Goal: Task Accomplishment & Management: Complete application form

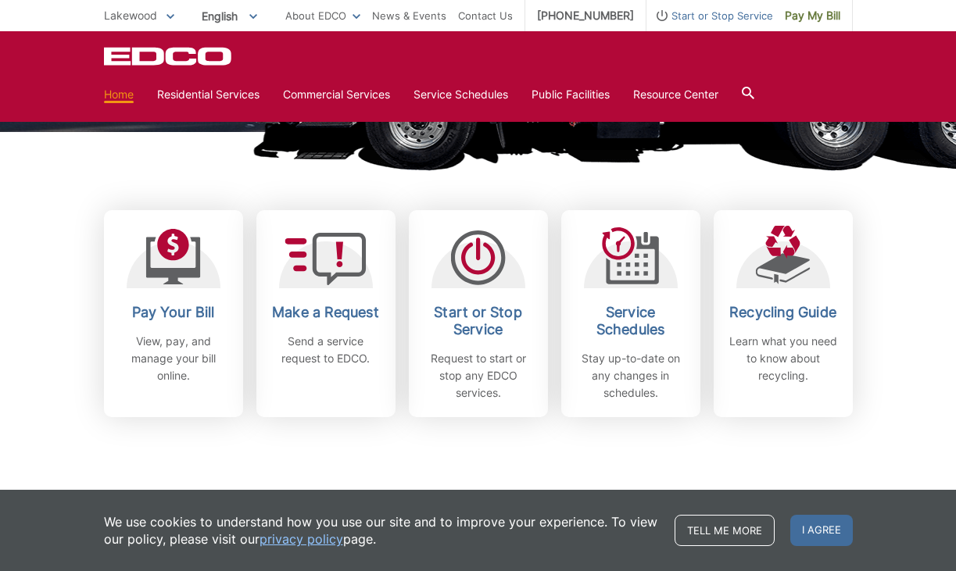
scroll to position [370, 0]
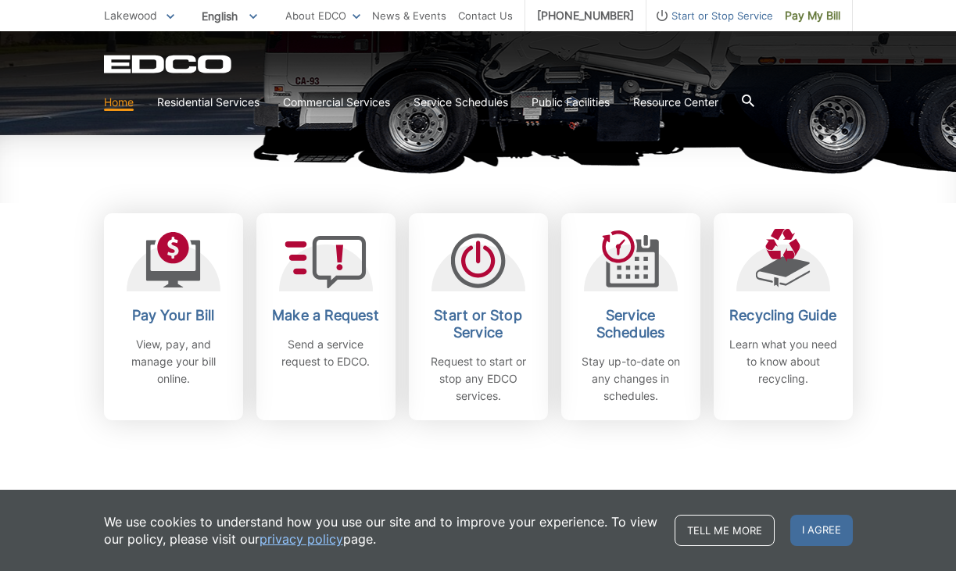
scroll to position [368, 0]
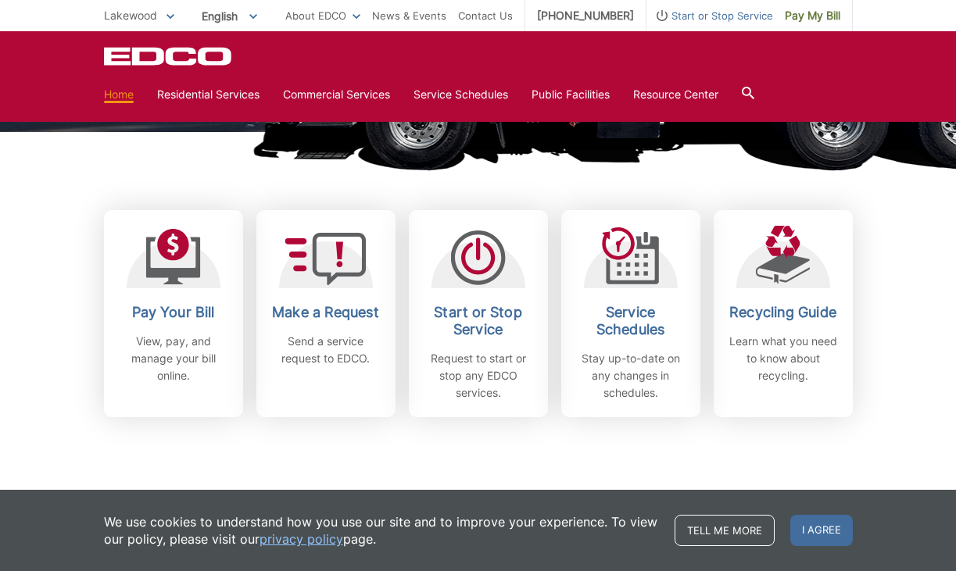
click at [319, 385] on link "Make a Request Send a service request to EDCO." at bounding box center [325, 313] width 139 height 207
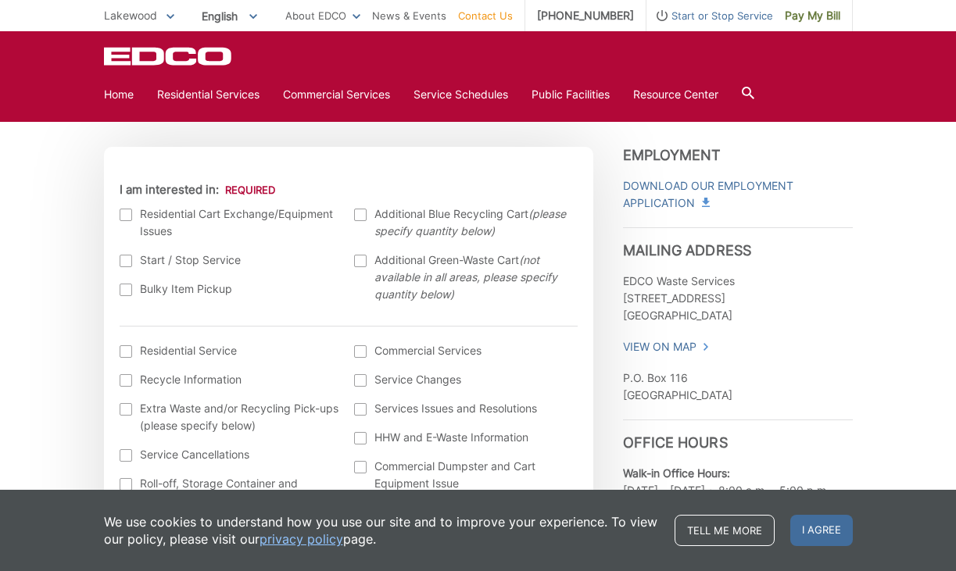
scroll to position [461, 0]
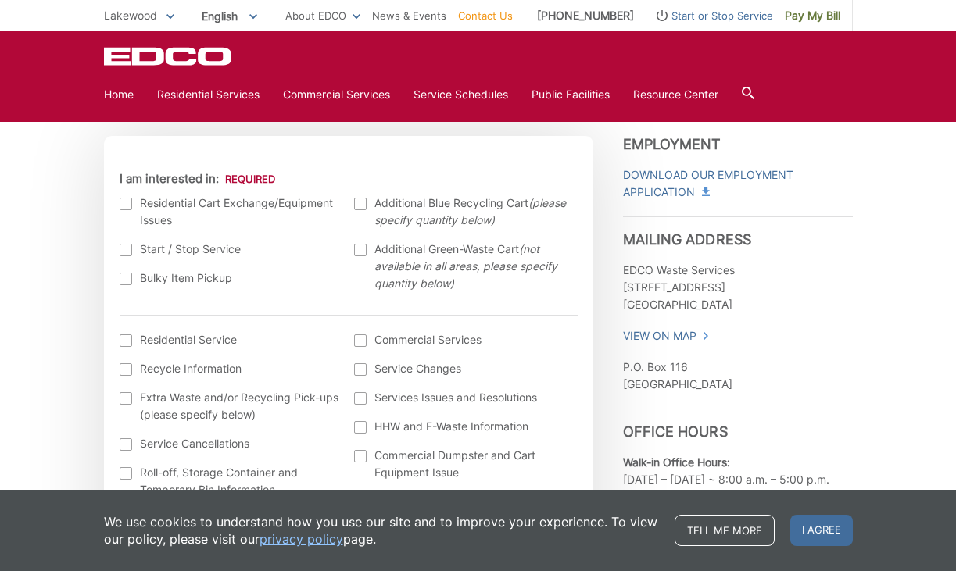
click at [128, 278] on div at bounding box center [126, 279] width 13 height 13
click at [0, 0] on input "Bulky Item Pickup" at bounding box center [0, 0] width 0 height 0
click at [126, 200] on div at bounding box center [126, 204] width 13 height 13
click at [0, 0] on input "I am interested in:" at bounding box center [0, 0] width 0 height 0
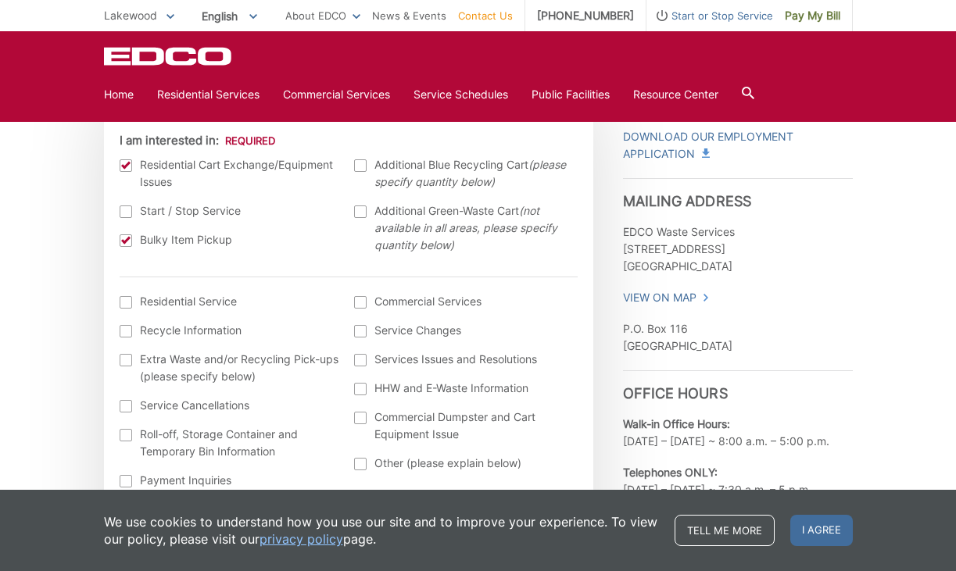
scroll to position [494, 0]
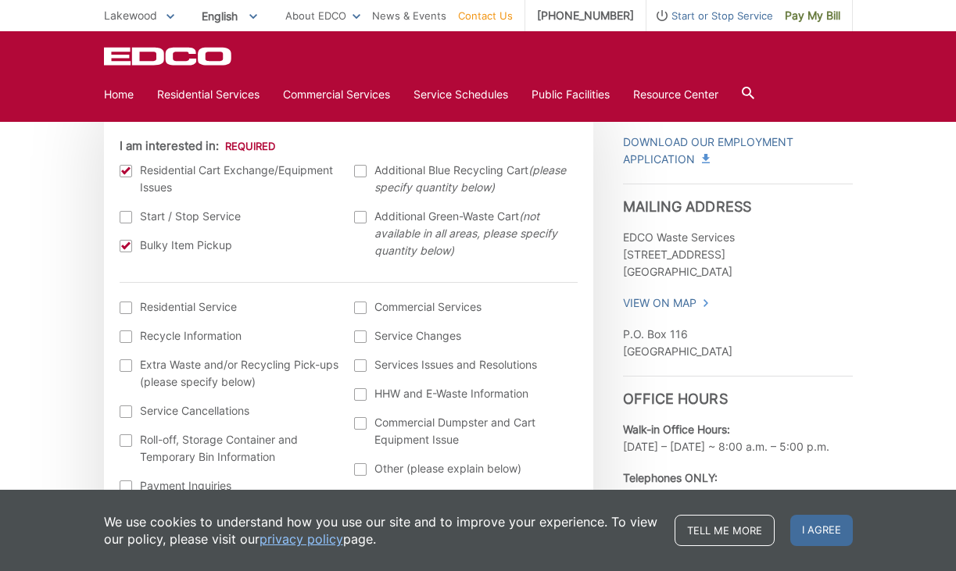
click at [123, 170] on div at bounding box center [126, 171] width 13 height 13
click at [0, 0] on input "I am interested in:" at bounding box center [0, 0] width 0 height 0
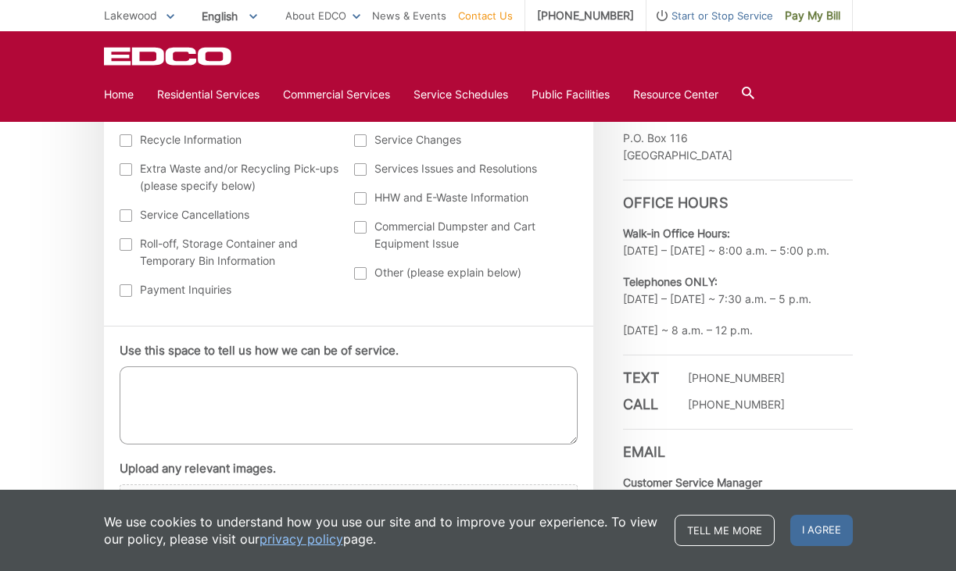
scroll to position [774, 0]
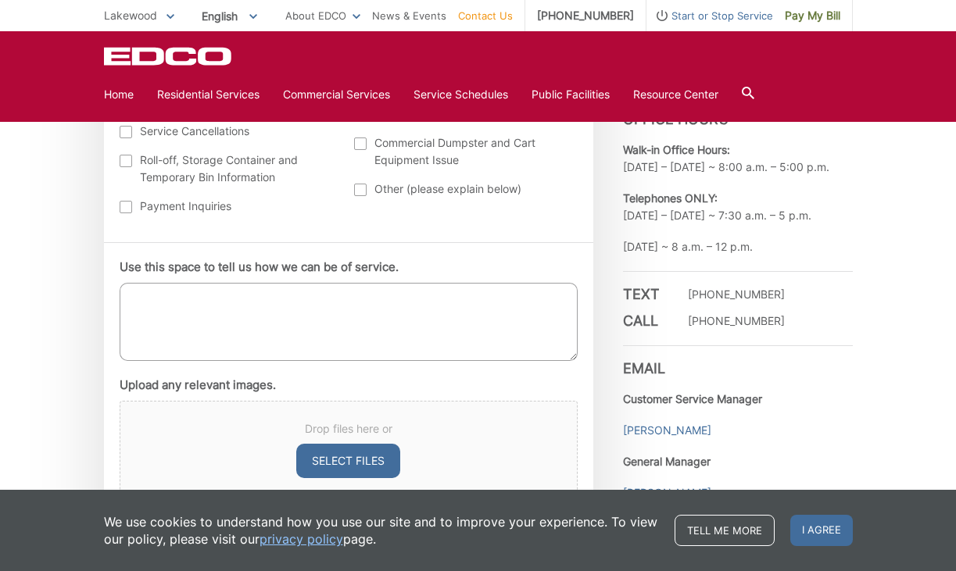
click at [173, 306] on textarea "Use this space to tell us how we can be of service." at bounding box center [349, 322] width 458 height 78
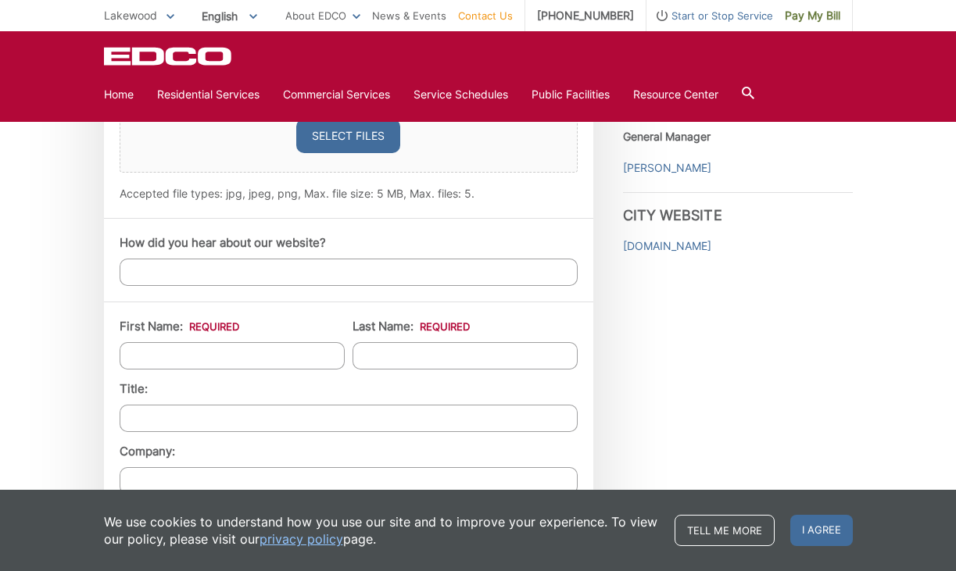
scroll to position [1118, 0]
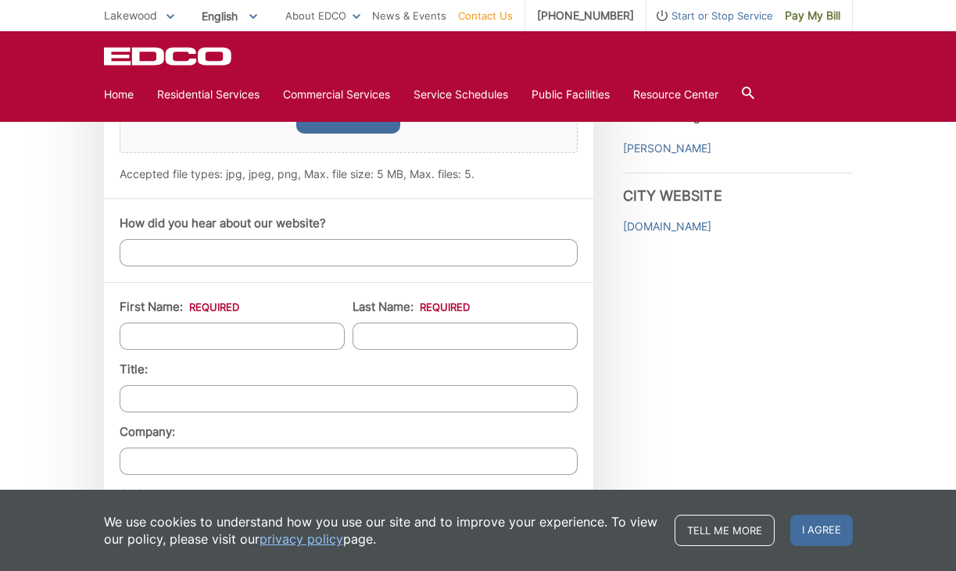
type textarea "I have a old toilet and a old office chair that needs to be picked up via bulky…"
click at [154, 252] on input "How did you hear about our website?" at bounding box center [349, 252] width 458 height 27
type input "[GEOGRAPHIC_DATA]"
type input "Thai"
type input "[PERSON_NAME]"
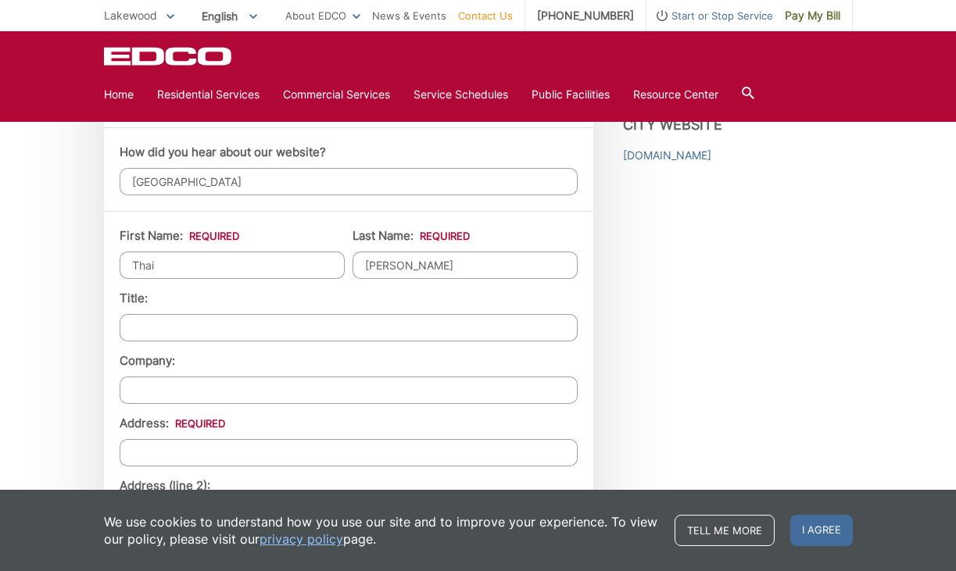
scroll to position [1238, 0]
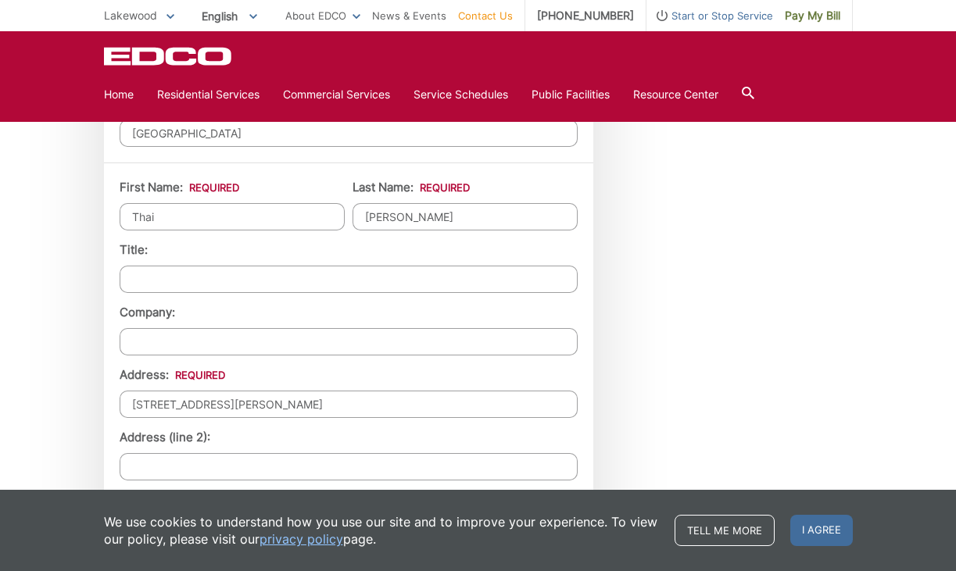
type input "[STREET_ADDRESS][PERSON_NAME]"
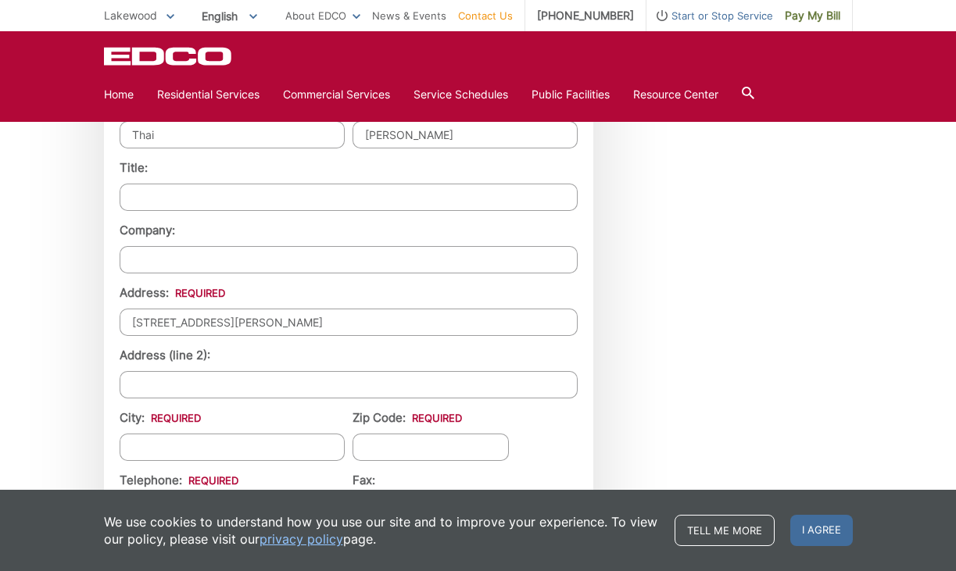
scroll to position [1393, 0]
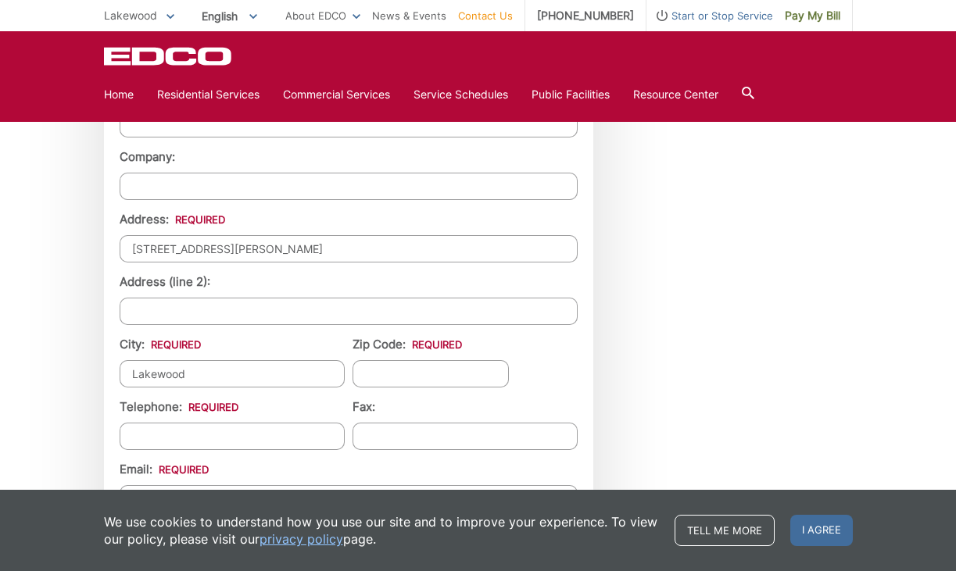
type input "Lakewood"
type input "C"
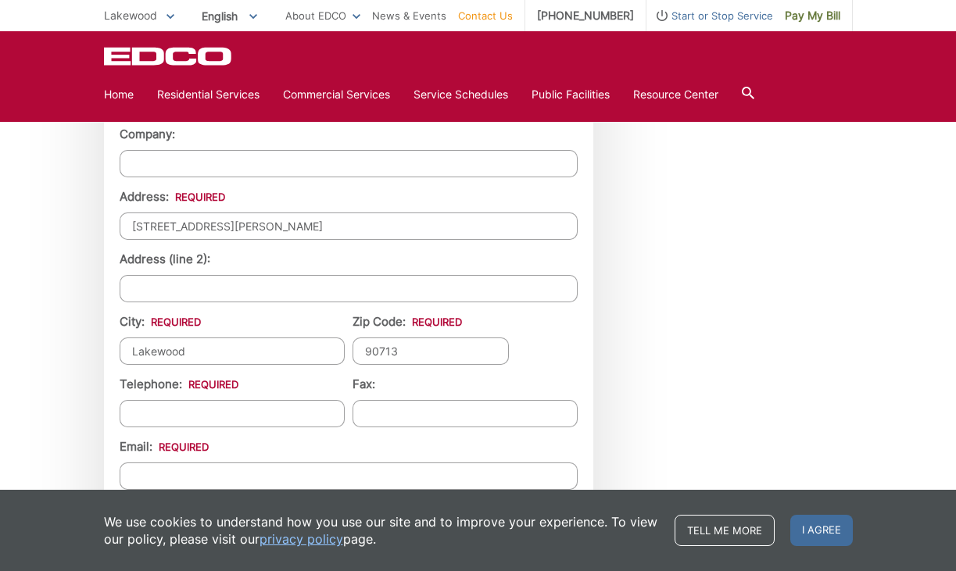
scroll to position [1439, 0]
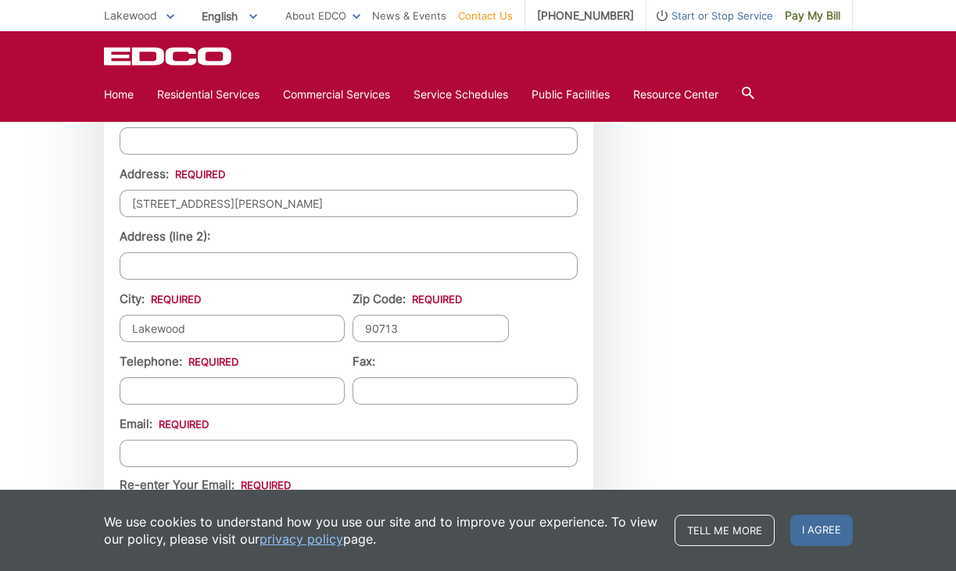
type input "90713"
click at [189, 387] on input "(___) ___-____" at bounding box center [232, 390] width 225 height 27
type input "[PHONE_NUMBER]"
type input "(___) ___-____"
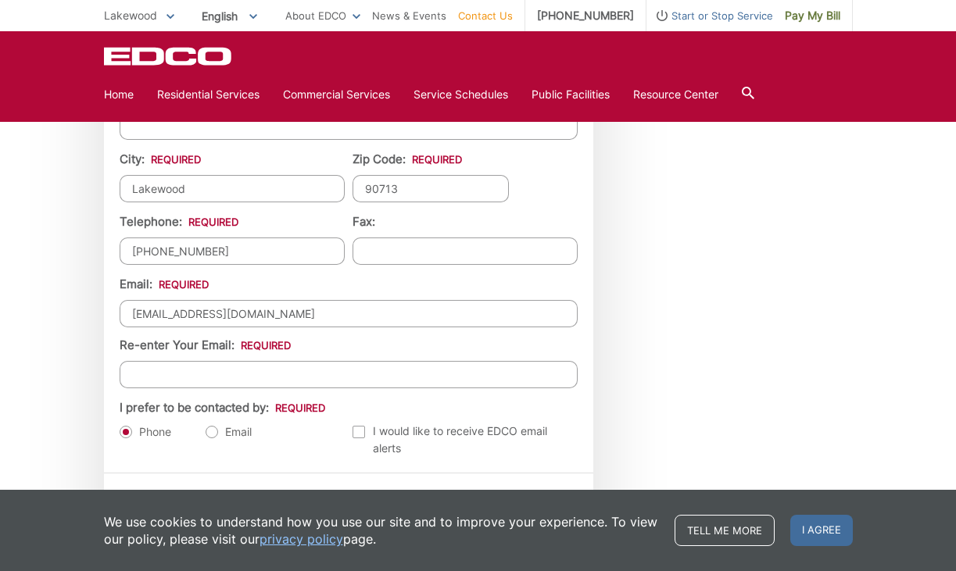
scroll to position [1581, 0]
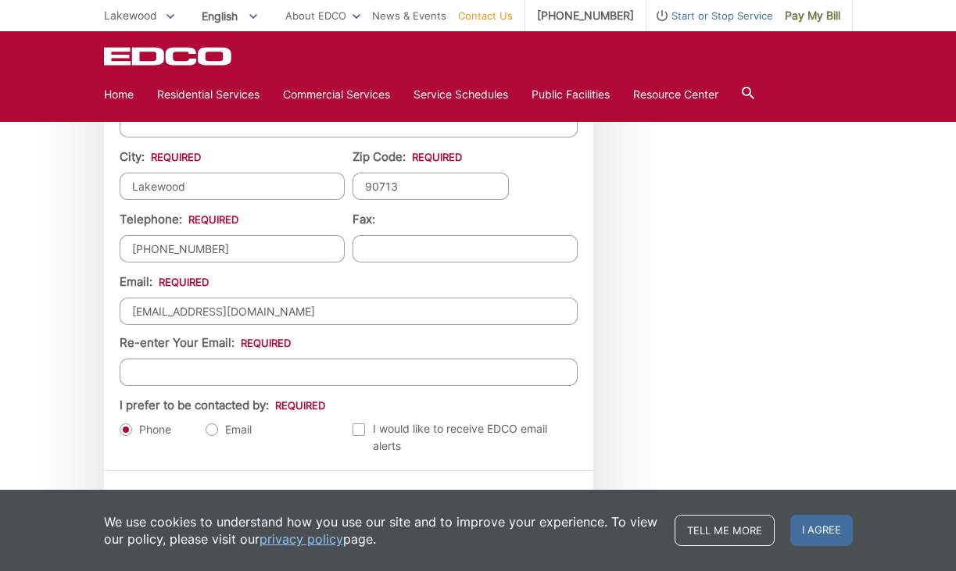
type input "[EMAIL_ADDRESS][DOMAIN_NAME]"
click at [179, 381] on input "Re-enter Your Email:" at bounding box center [349, 372] width 458 height 27
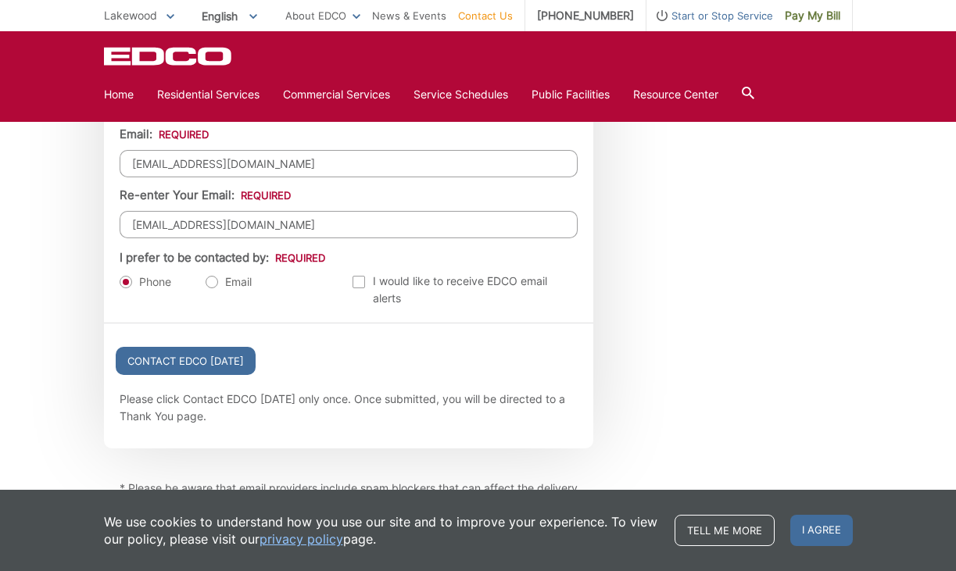
scroll to position [1768, 0]
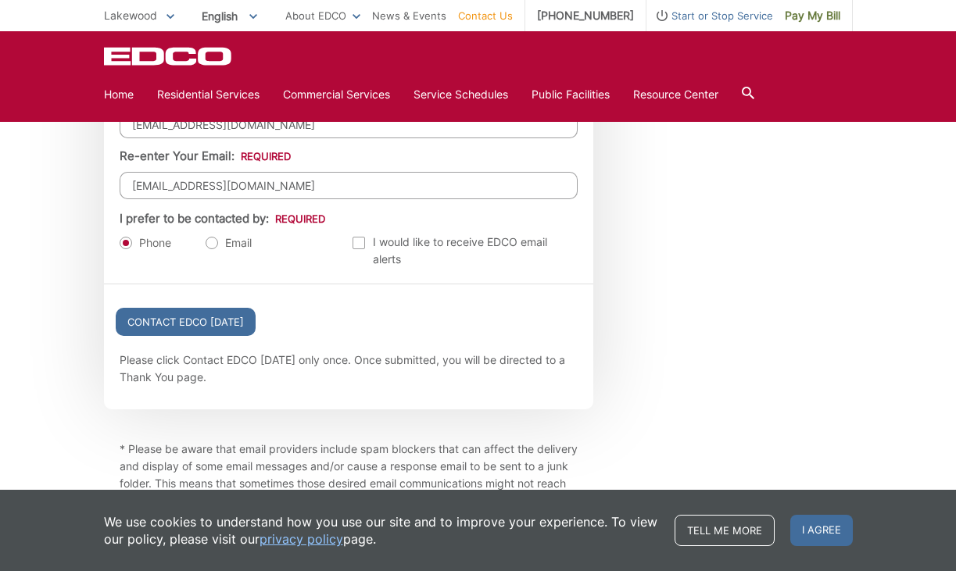
type input "[EMAIL_ADDRESS][DOMAIN_NAME]"
click at [206, 247] on label "Email" at bounding box center [229, 243] width 46 height 16
radio input "true"
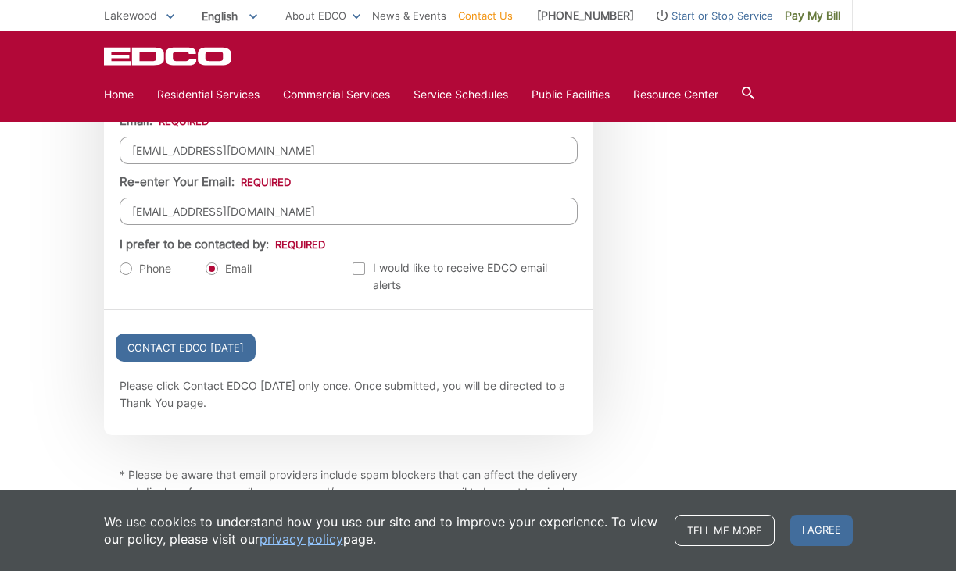
scroll to position [1744, 0]
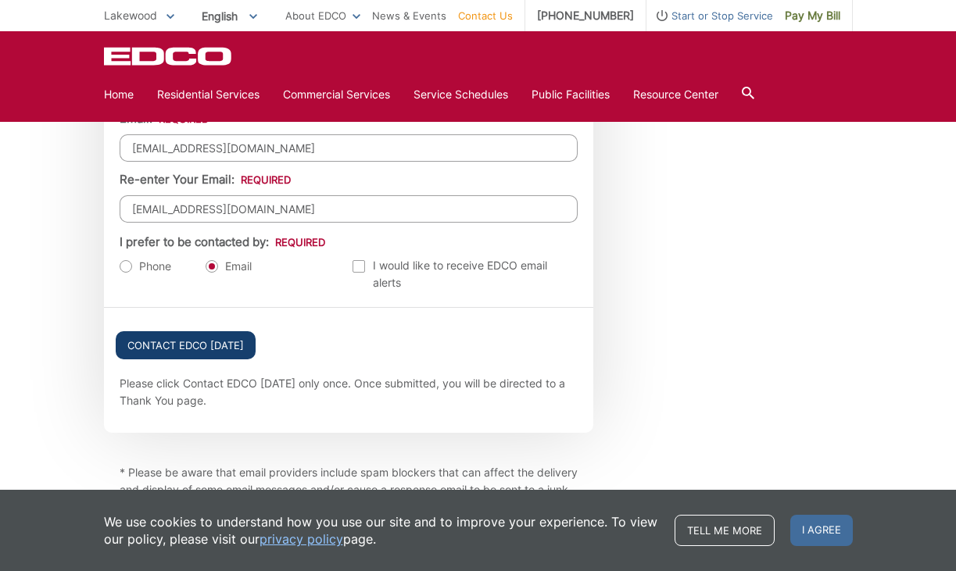
click at [196, 349] on input "Contact EDCO [DATE]" at bounding box center [186, 345] width 140 height 28
